Goal: Share content

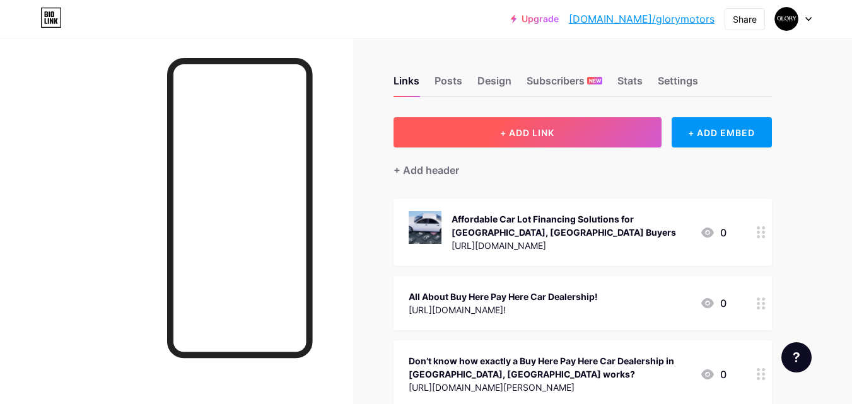
click at [536, 139] on button "+ ADD LINK" at bounding box center [527, 132] width 268 height 30
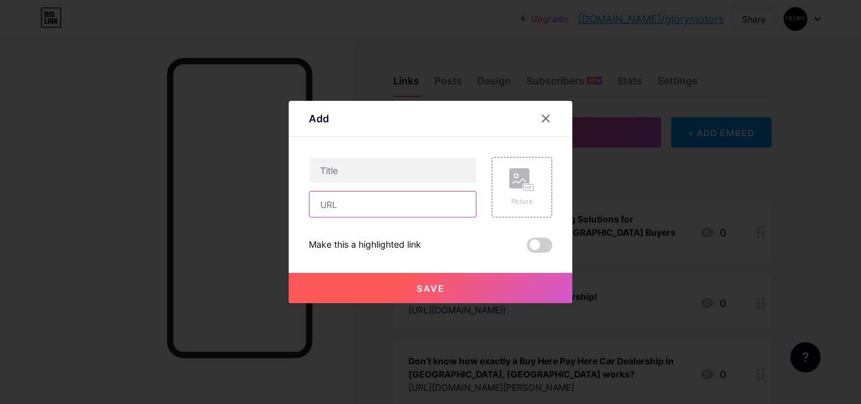
click at [327, 212] on input "text" at bounding box center [393, 204] width 166 height 25
paste input "[URL][DOMAIN_NAME]"
type input "[URL][DOMAIN_NAME]"
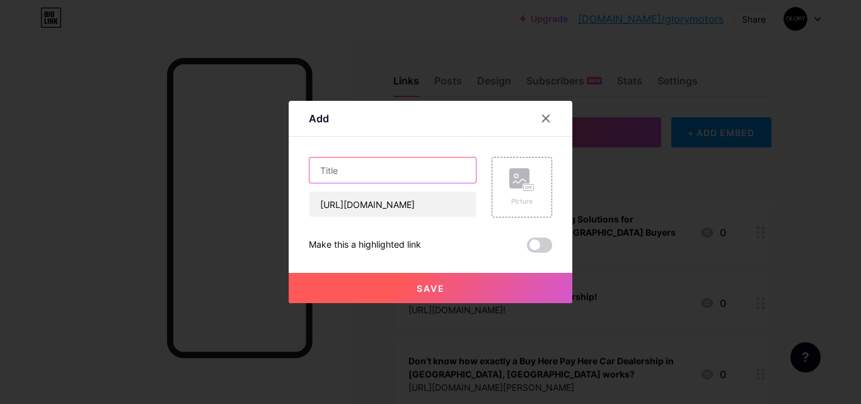
scroll to position [0, 0]
click at [347, 173] on input "text" at bounding box center [393, 170] width 166 height 25
paste input "5 Pitfalls to Avoid When Buying a Used Car Online"
type input "5 Pitfalls to Avoid When Buying a Used Car Online"
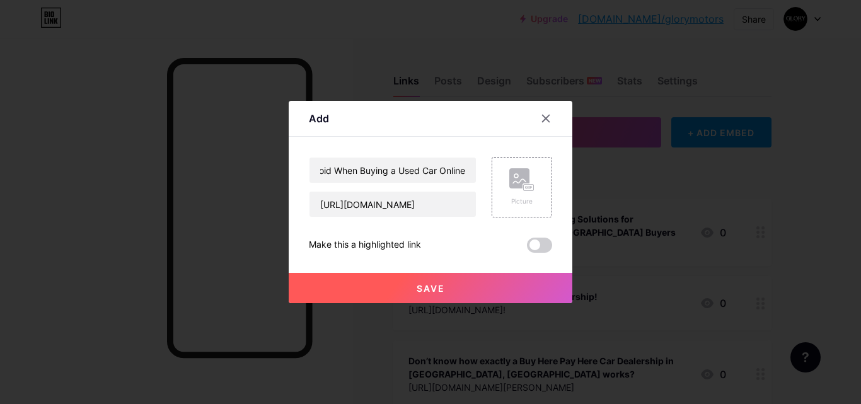
click at [392, 289] on button "Save" at bounding box center [431, 288] width 284 height 30
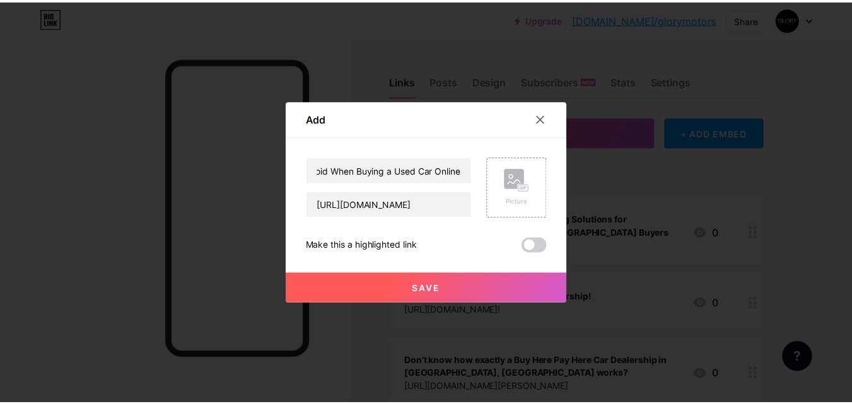
scroll to position [0, 0]
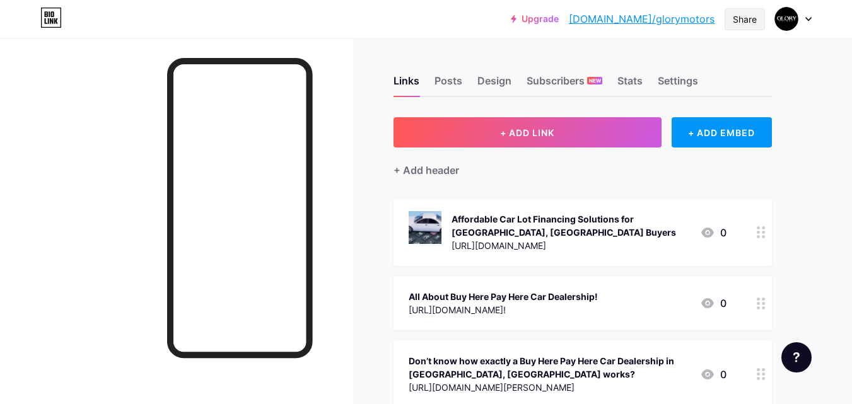
click at [744, 23] on div "Share" at bounding box center [745, 19] width 24 height 13
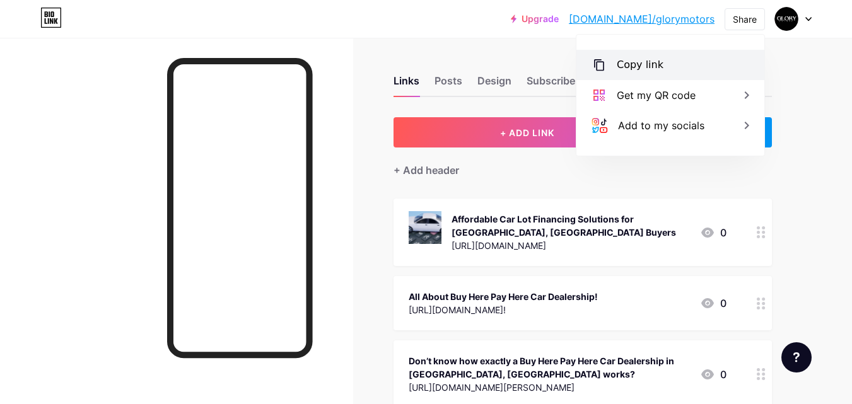
click at [714, 63] on div "Copy link" at bounding box center [670, 65] width 188 height 30
click at [652, 61] on div "Copy link" at bounding box center [640, 64] width 47 height 15
